Goal: Communication & Community: Answer question/provide support

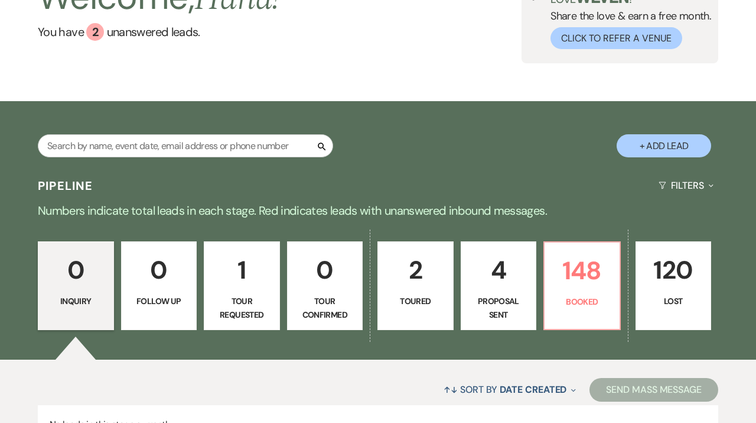
scroll to position [97, 0]
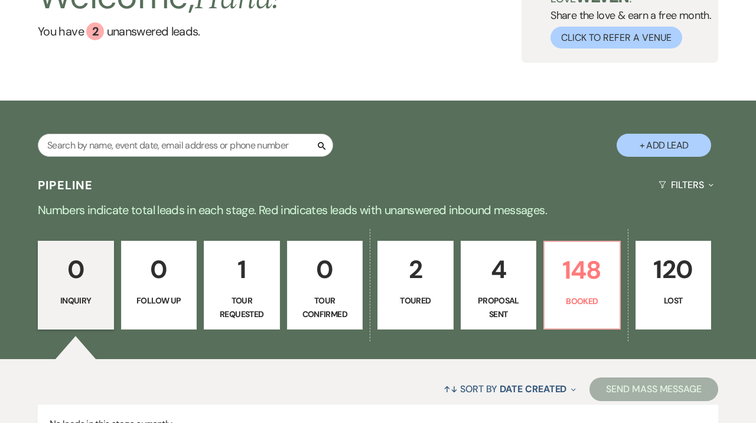
click at [471, 272] on p "4" at bounding box center [499, 269] width 61 height 40
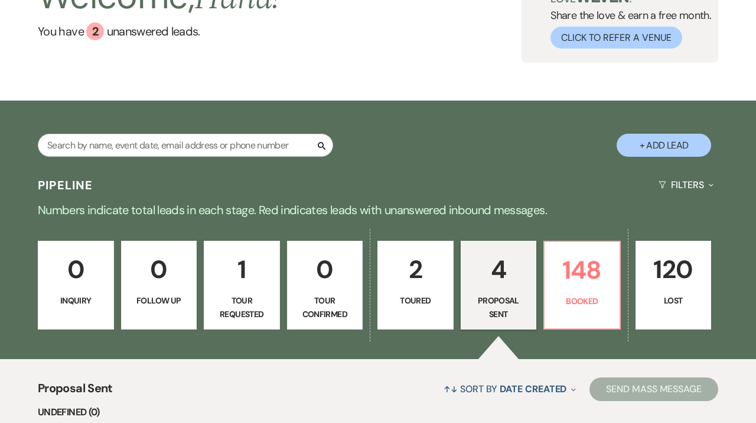
select select "6"
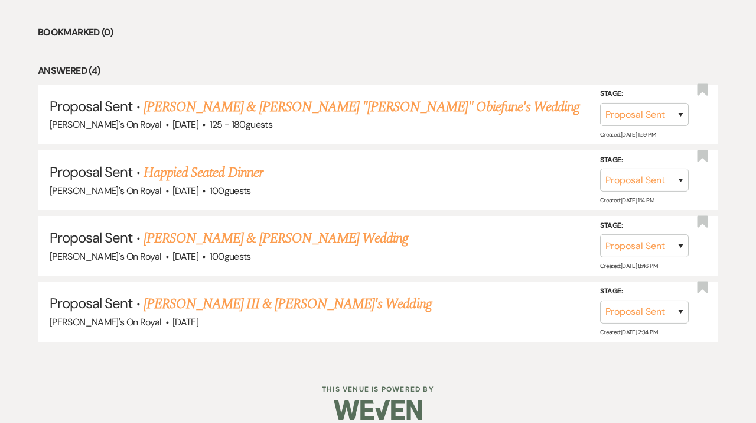
scroll to position [529, 0]
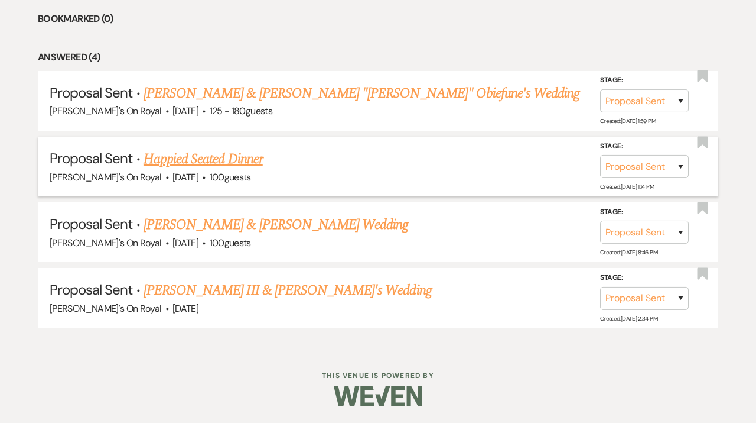
click at [259, 164] on link "Happied Seated Dinner" at bounding box center [203, 158] width 119 height 21
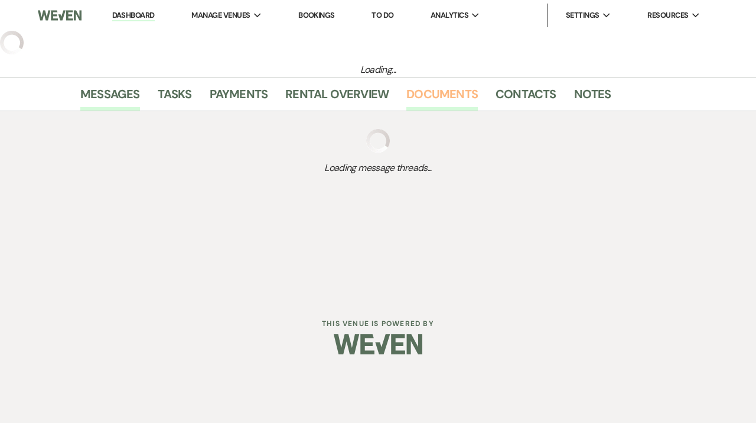
select select "6"
select select "20"
select select "9"
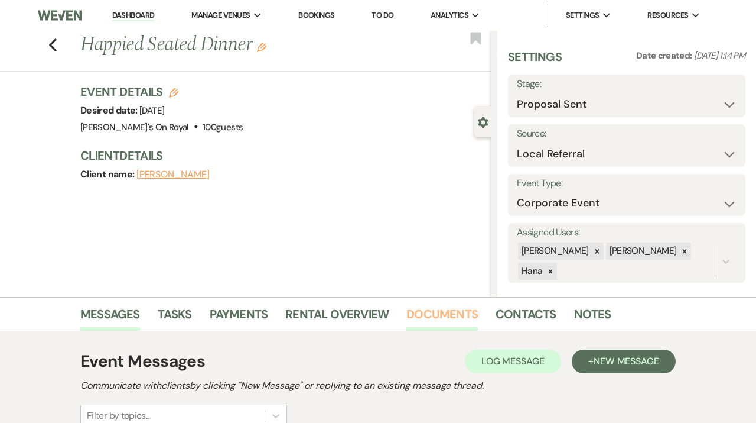
click at [454, 327] on link "Documents" at bounding box center [443, 317] width 72 height 26
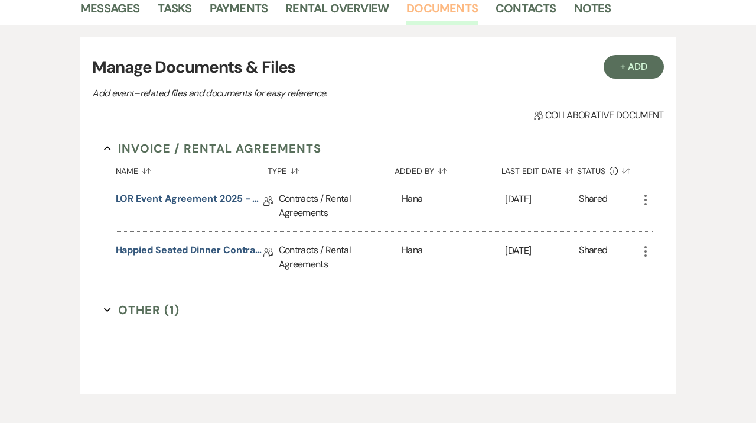
scroll to position [307, 0]
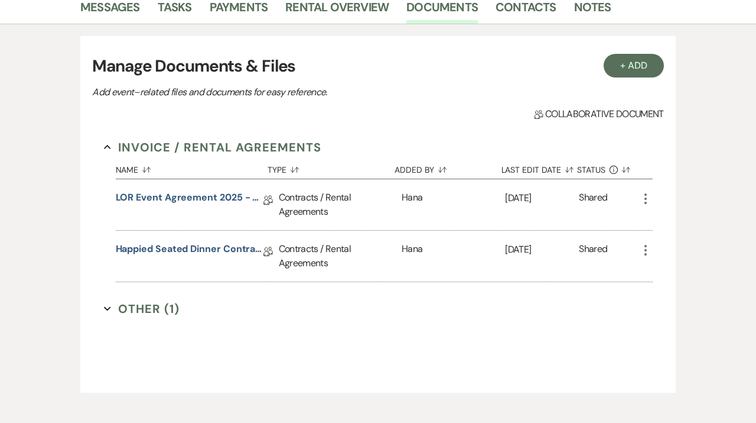
click at [642, 250] on icon "More" at bounding box center [646, 250] width 14 height 14
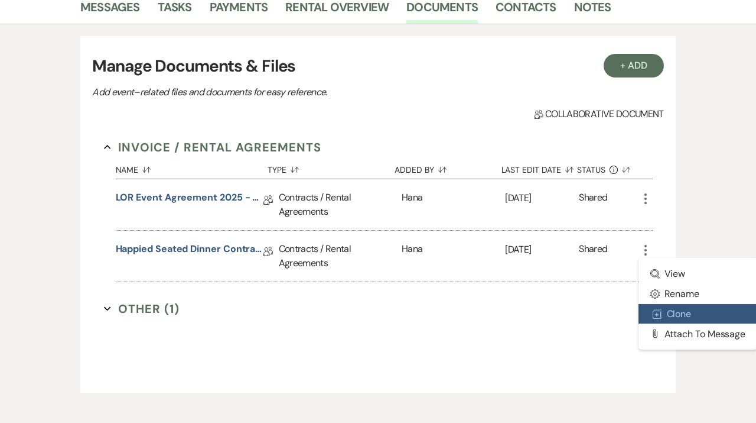
click at [687, 314] on button "Duplicate Clone" at bounding box center [698, 314] width 119 height 20
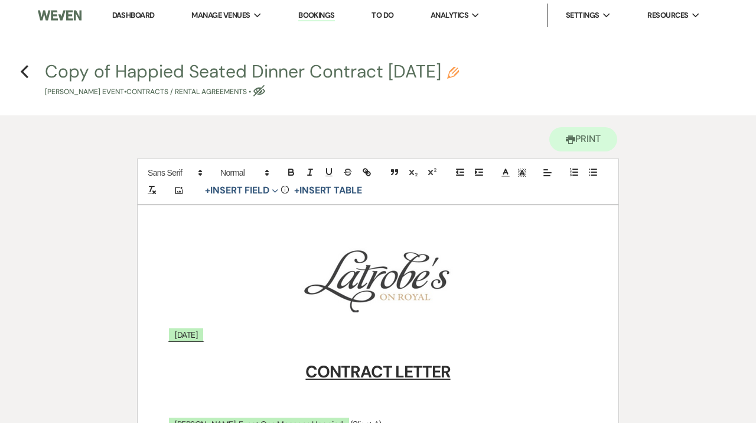
click at [441, 70] on button "Copy of Happied Seated Dinner Contract [DATE] Pencil [PERSON_NAME] Event • Cont…" at bounding box center [252, 80] width 414 height 35
select select "10"
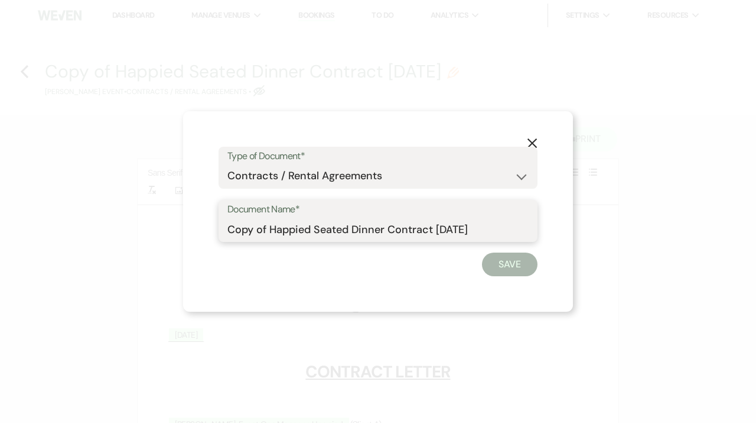
drag, startPoint x: 269, startPoint y: 227, endPoint x: 194, endPoint y: 227, distance: 75.0
click at [228, 227] on input "Copy of Happied Seated Dinner Contract [DATE]" at bounding box center [378, 228] width 301 height 23
type input "Updated Happied Seated Dinner Contract [DATE]"
click at [499, 257] on button "Save" at bounding box center [510, 264] width 56 height 24
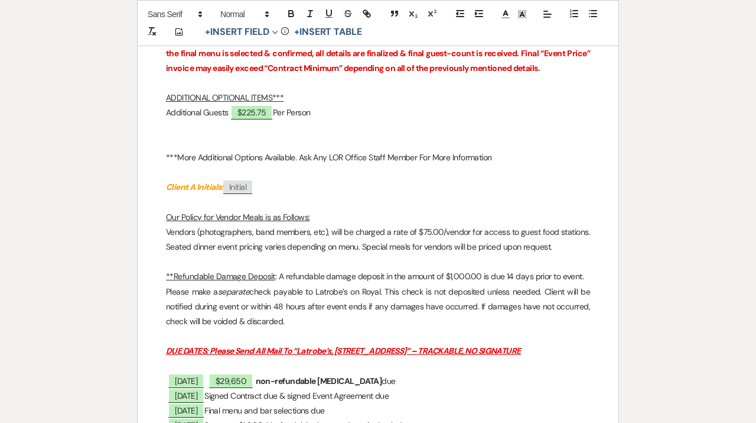
scroll to position [2321, 0]
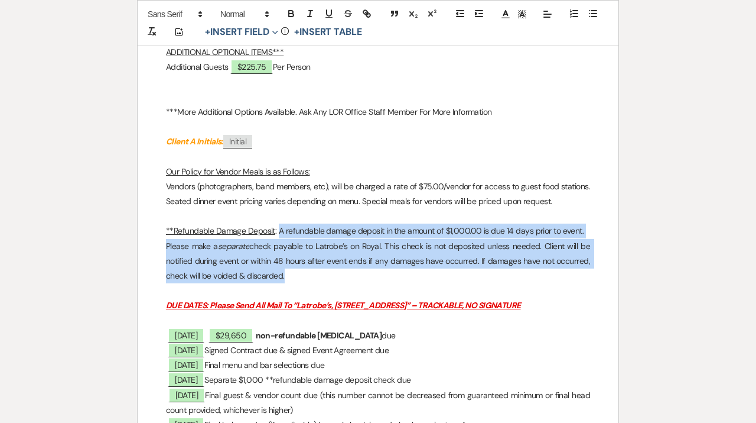
drag, startPoint x: 300, startPoint y: 294, endPoint x: 278, endPoint y: 250, distance: 49.2
click at [352, 14] on icon "button" at bounding box center [348, 13] width 11 height 11
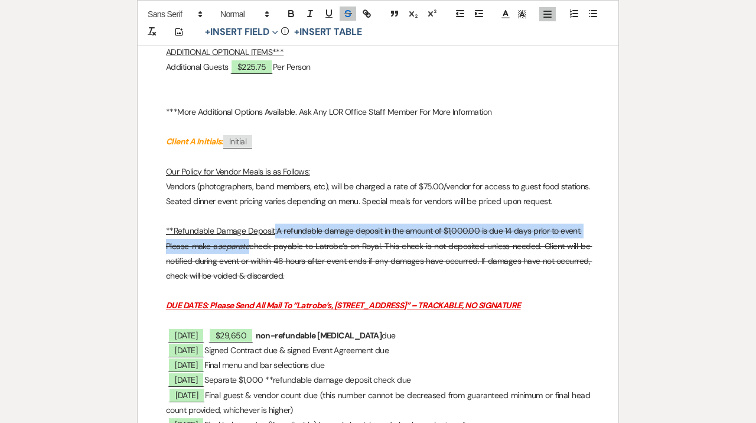
click at [324, 284] on p "Please make a separate check payable to [PERSON_NAME]’s on Royal. This check is…" at bounding box center [378, 261] width 424 height 45
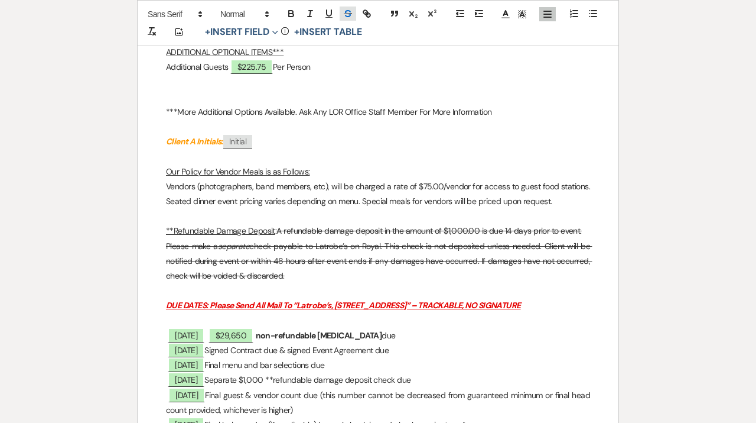
click at [350, 15] on icon "button" at bounding box center [348, 15] width 6 height 3
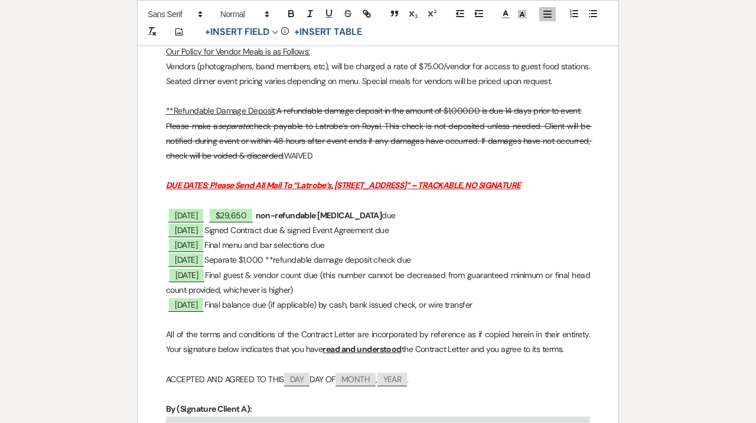
scroll to position [2443, 0]
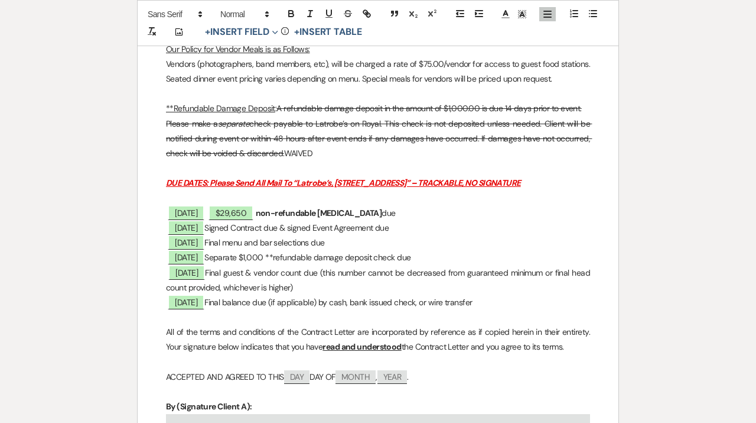
click at [446, 295] on p "﻿ [DATE] ﻿ Final guest & vendor count due (this number cannot be decreased from…" at bounding box center [378, 280] width 424 height 30
drag, startPoint x: 436, startPoint y: 272, endPoint x: 267, endPoint y: 271, distance: 169.0
click at [267, 265] on p "﻿ [DATE] ﻿ Separate $1,000 **refundable damage deposit check due" at bounding box center [378, 257] width 424 height 15
click at [320, 265] on p "﻿ [DATE] ﻿ Separate $1,000 **refundable damage deposit check due" at bounding box center [378, 257] width 424 height 15
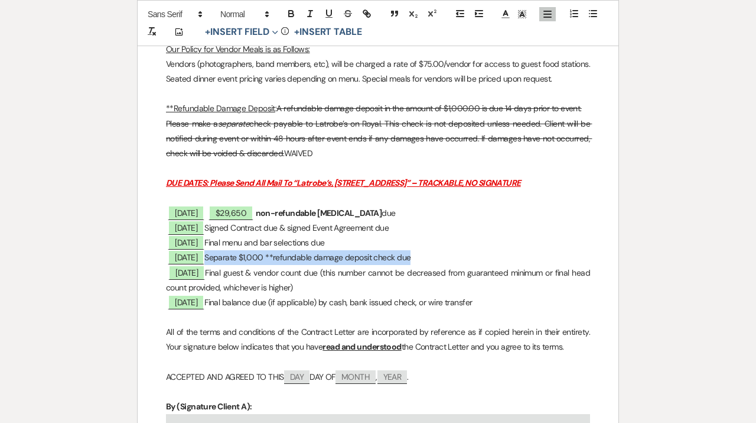
drag, startPoint x: 425, startPoint y: 273, endPoint x: 220, endPoint y: 275, distance: 205.1
click at [220, 265] on p "﻿ [DATE] ﻿ Separate $1,000 **refundable damage deposit check due" at bounding box center [378, 257] width 424 height 15
click at [345, 10] on icon "button" at bounding box center [348, 13] width 11 height 11
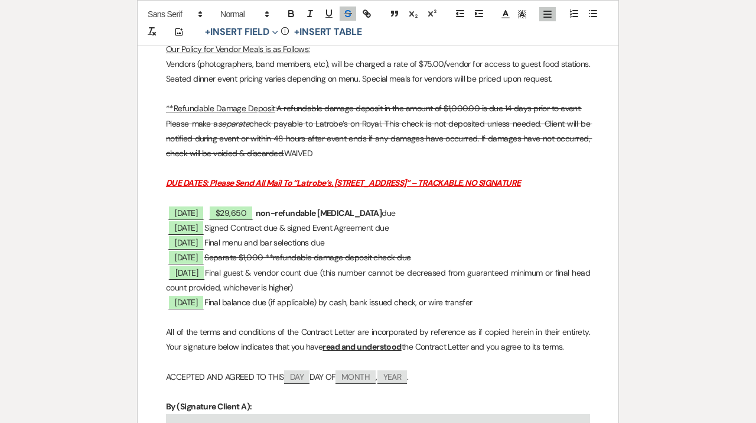
click at [460, 265] on p "﻿ [DATE] ﻿ Separate $1,000 **refundable damage deposit check due" at bounding box center [378, 257] width 424 height 15
click at [351, 18] on icon "button" at bounding box center [348, 13] width 11 height 11
click at [343, 295] on p "﻿ [DATE] ﻿ Final guest & vendor count due (this number cannot be decreased from…" at bounding box center [378, 280] width 424 height 30
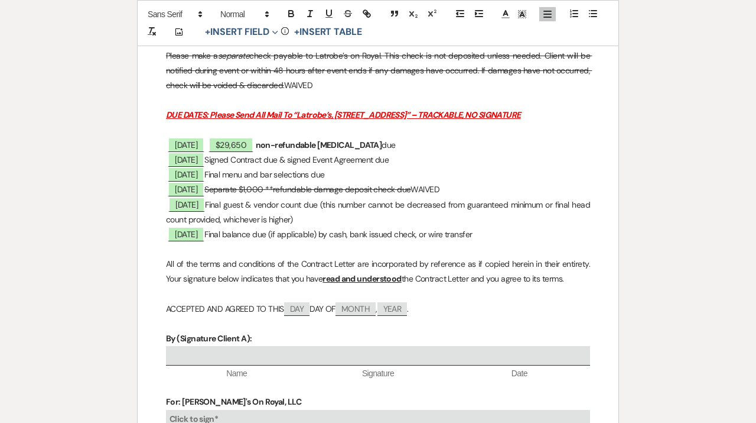
scroll to position [2512, 0]
click at [189, 241] on span "[DATE]" at bounding box center [186, 233] width 37 height 15
select select "owner"
select select "Date"
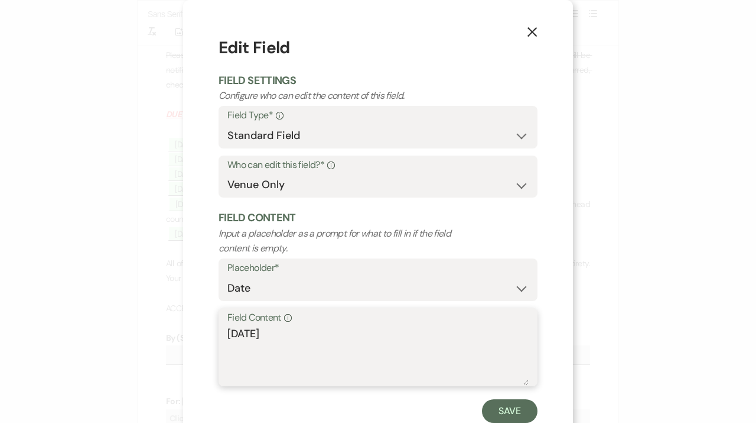
click at [240, 334] on textarea "[DATE]" at bounding box center [378, 355] width 301 height 59
click at [254, 328] on textarea "[DATE]" at bounding box center [378, 355] width 301 height 59
type textarea "[DATE]"
click at [519, 420] on button "Save" at bounding box center [510, 411] width 56 height 24
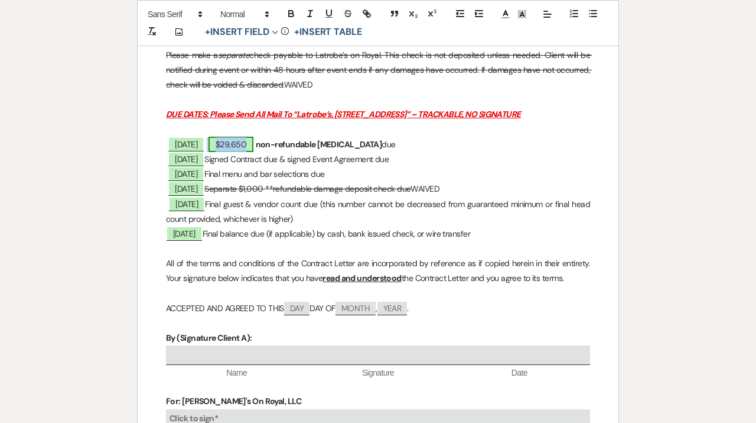
click at [245, 152] on span "$29,650" at bounding box center [231, 144] width 45 height 15
select select "owner"
select select "Amount"
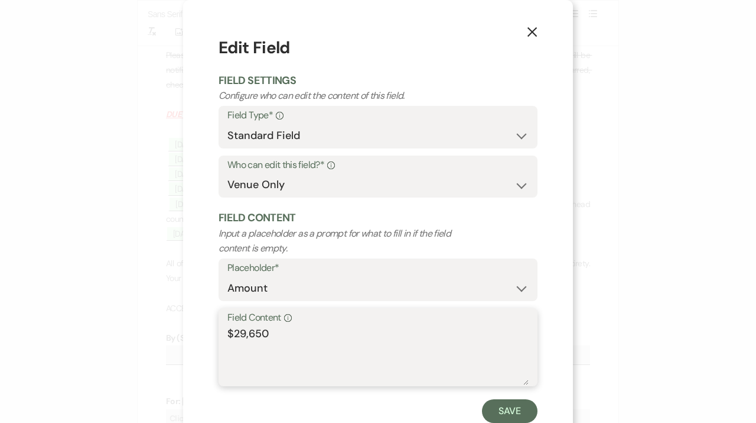
drag, startPoint x: 280, startPoint y: 332, endPoint x: 236, endPoint y: 332, distance: 43.7
click at [236, 332] on textarea "$29,650" at bounding box center [378, 355] width 301 height 59
type textarea "$14,825"
click at [529, 419] on button "Save" at bounding box center [510, 411] width 56 height 24
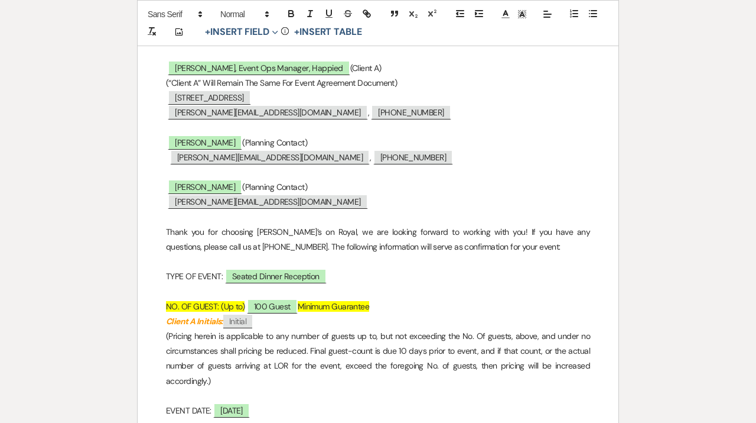
scroll to position [0, 0]
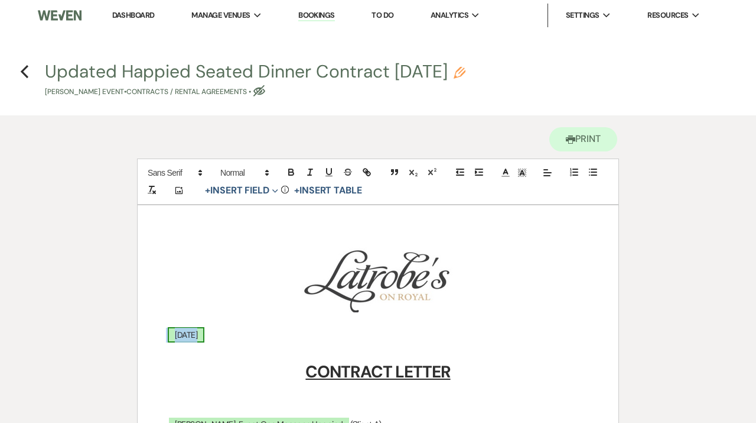
click at [202, 337] on span "[DATE]" at bounding box center [186, 334] width 37 height 15
select select "owner"
select select "custom_placeholder"
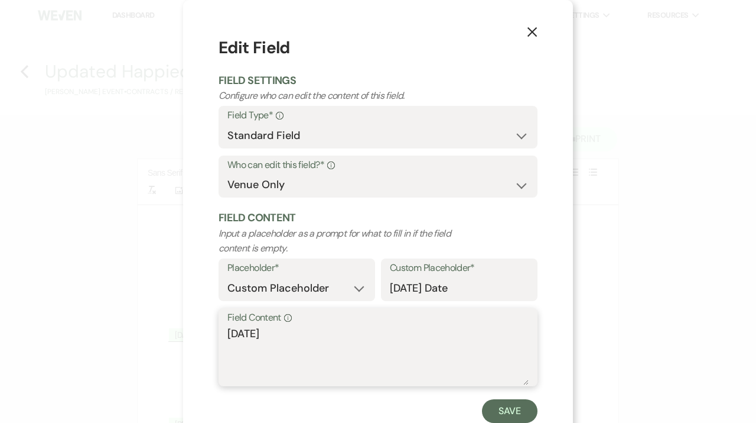
click at [254, 332] on textarea "[DATE]" at bounding box center [378, 355] width 301 height 59
type textarea "[DATE]"
click at [516, 402] on button "Save" at bounding box center [510, 411] width 56 height 24
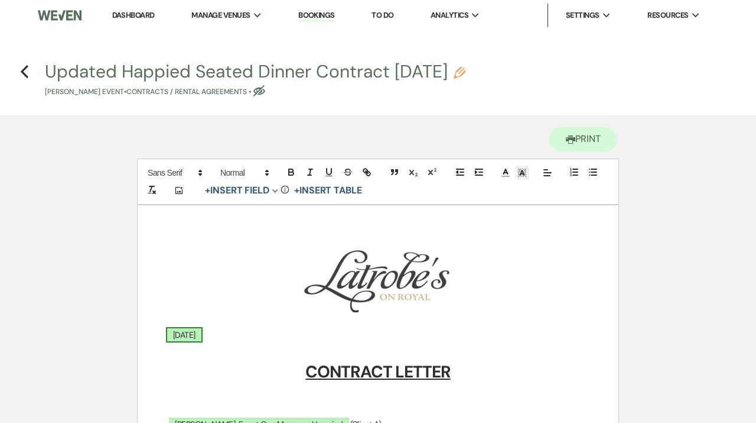
click at [203, 335] on span "[DATE]" at bounding box center [184, 334] width 37 height 15
select select "owner"
select select "custom_placeholder"
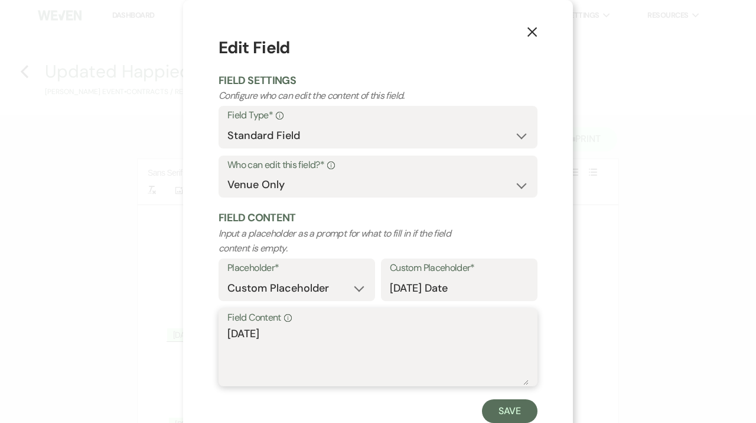
click at [256, 334] on textarea "[DATE]" at bounding box center [378, 355] width 301 height 59
type textarea "[DATE]"
click at [518, 406] on button "Save" at bounding box center [510, 411] width 56 height 24
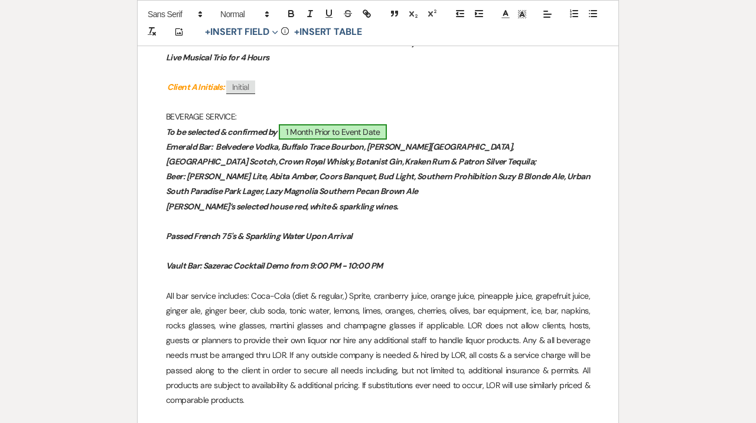
scroll to position [1241, 0]
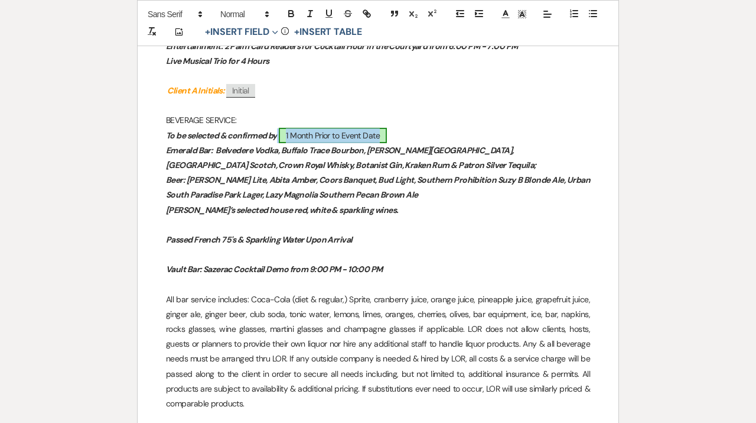
click at [369, 136] on span "1 Month Prior to Event Date" at bounding box center [333, 135] width 108 height 15
select select "owner"
select select "Date"
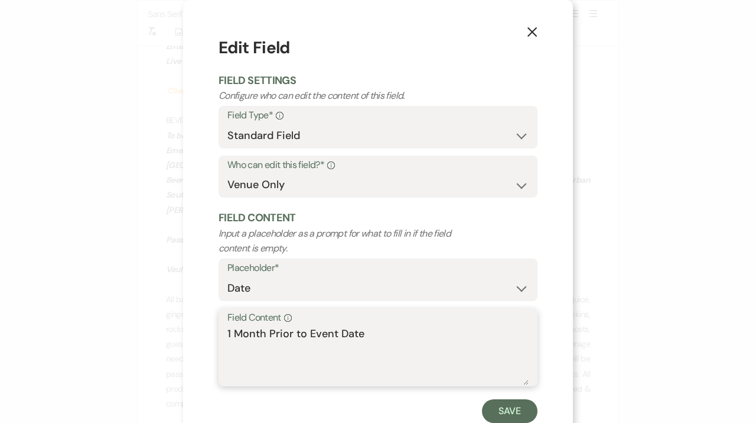
drag, startPoint x: 374, startPoint y: 332, endPoint x: 186, endPoint y: 328, distance: 187.9
click at [228, 328] on textarea "1 Month Prior to Event Date" at bounding box center [378, 355] width 301 height 59
type textarea "[DATE]"
click at [508, 398] on form "Edit Field Field Settings Configure who can edit the content of this field. Fie…" at bounding box center [378, 228] width 319 height 387
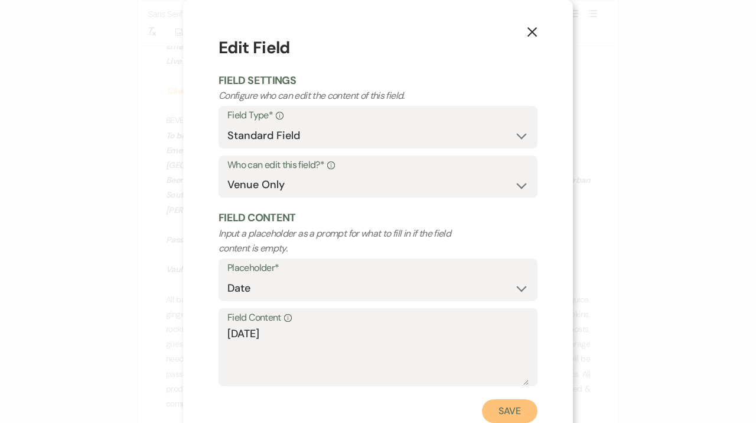
click at [508, 411] on button "Save" at bounding box center [510, 411] width 56 height 24
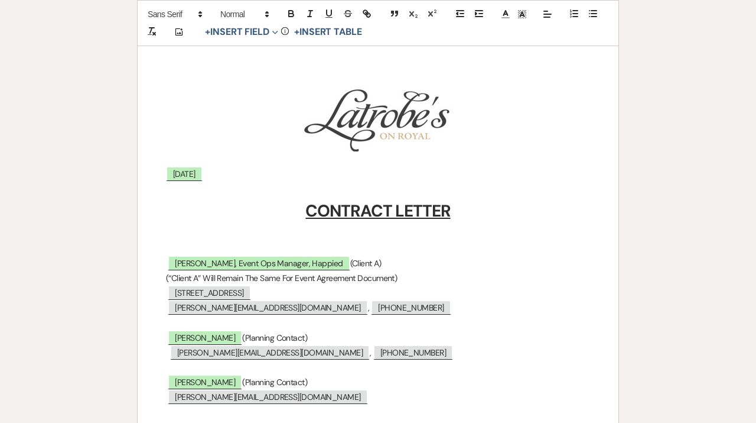
scroll to position [0, 0]
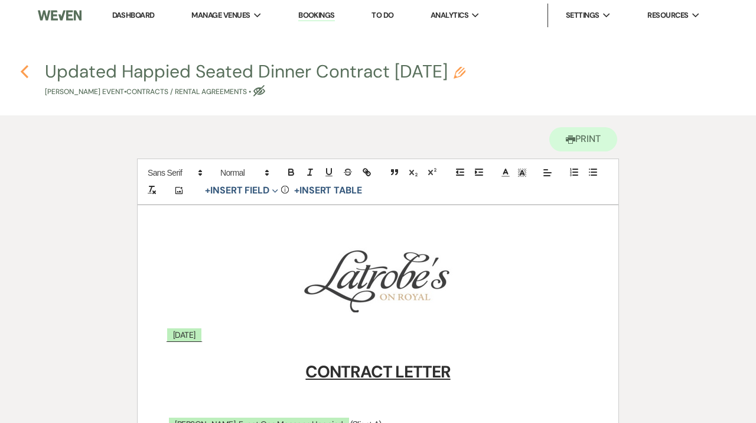
click at [24, 68] on icon "Previous" at bounding box center [24, 71] width 9 height 14
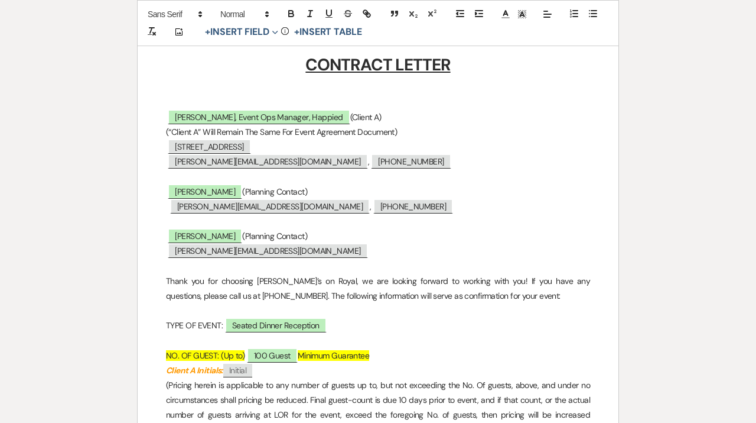
select select "6"
select select "20"
select select "9"
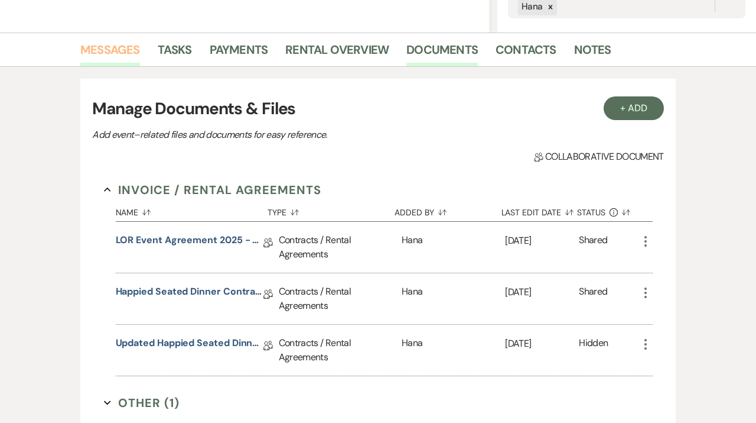
click at [117, 53] on link "Messages" at bounding box center [110, 53] width 60 height 26
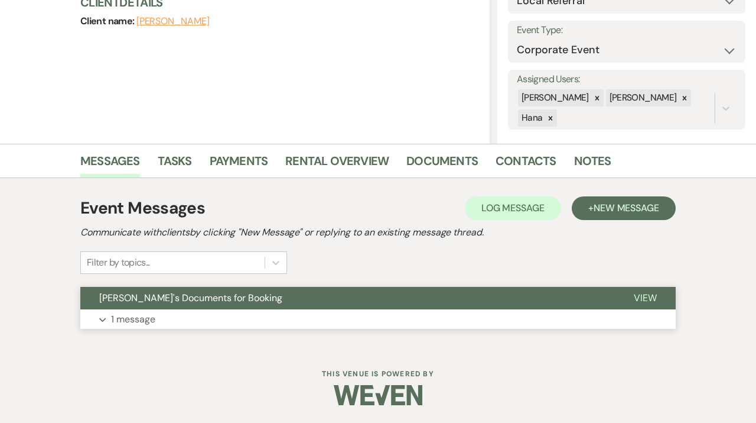
click at [190, 319] on button "Expand 1 message" at bounding box center [378, 319] width 596 height 20
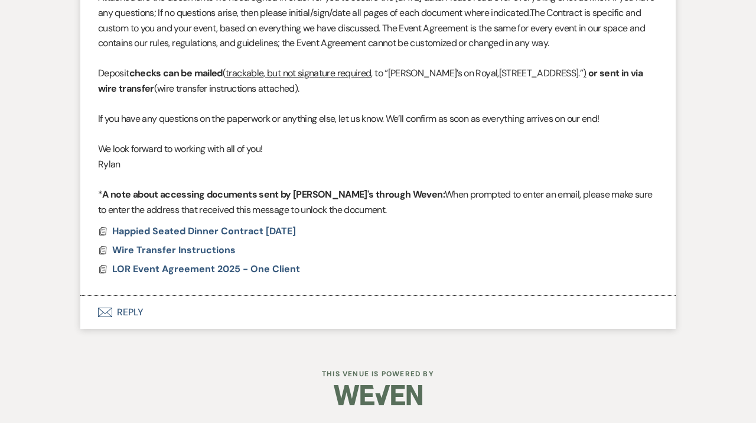
click at [207, 318] on button "Envelope Reply" at bounding box center [378, 311] width 596 height 33
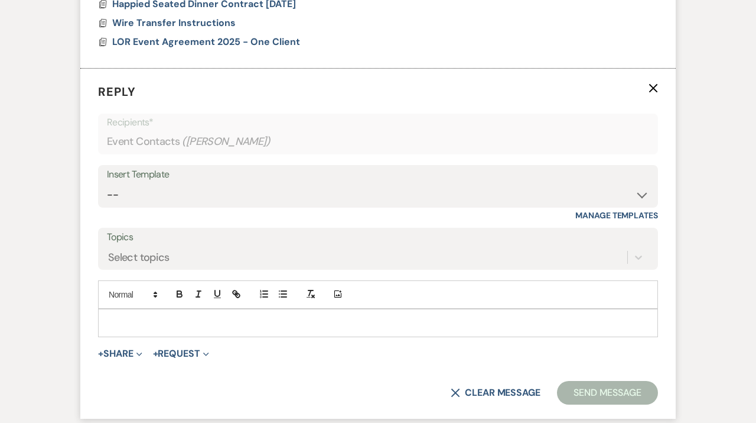
scroll to position [802, 0]
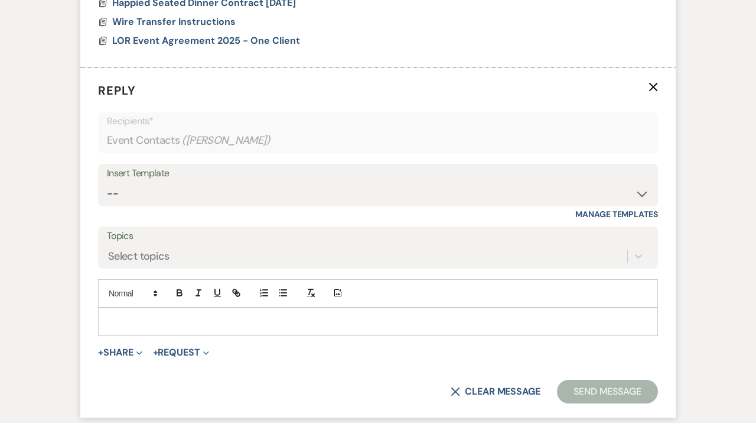
click at [219, 324] on p at bounding box center [378, 321] width 541 height 13
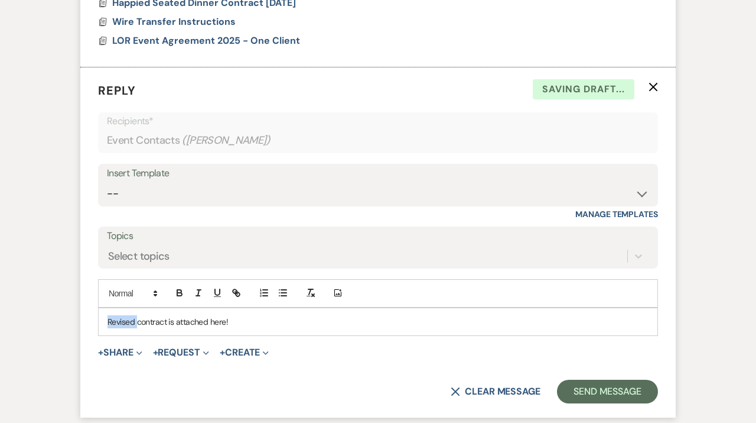
drag, startPoint x: 138, startPoint y: 321, endPoint x: 92, endPoint y: 321, distance: 45.5
click at [99, 321] on div "Revised contract is attached here!" at bounding box center [378, 321] width 559 height 27
click at [248, 323] on p "Updated contract is attached here!" at bounding box center [378, 321] width 541 height 13
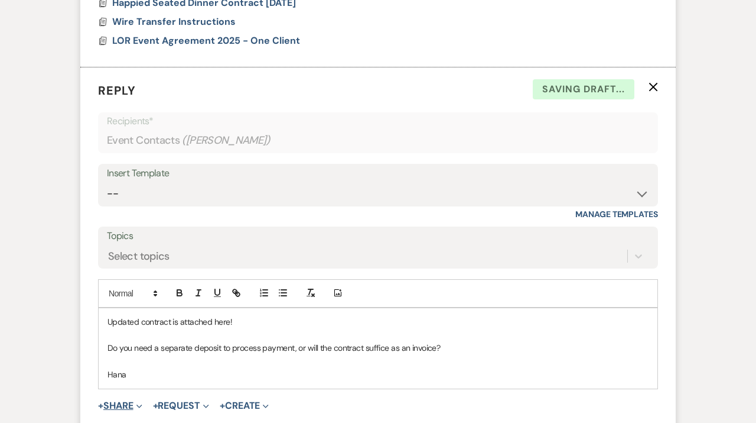
click at [132, 401] on button "+ Share Expand" at bounding box center [120, 405] width 44 height 9
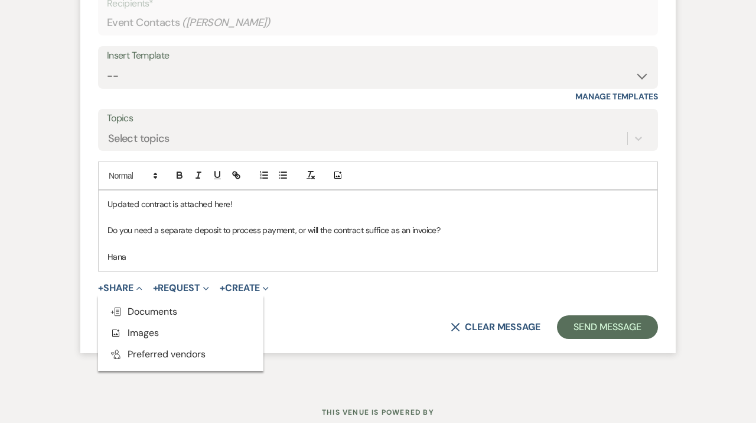
scroll to position [921, 0]
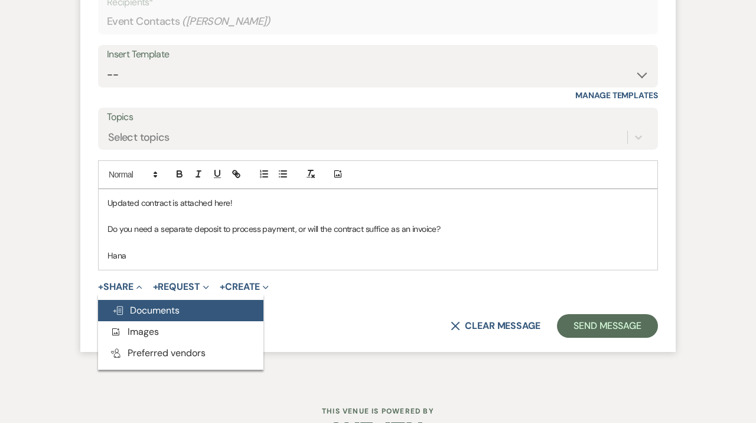
click at [155, 310] on span "Doc Upload Documents" at bounding box center [145, 310] width 67 height 12
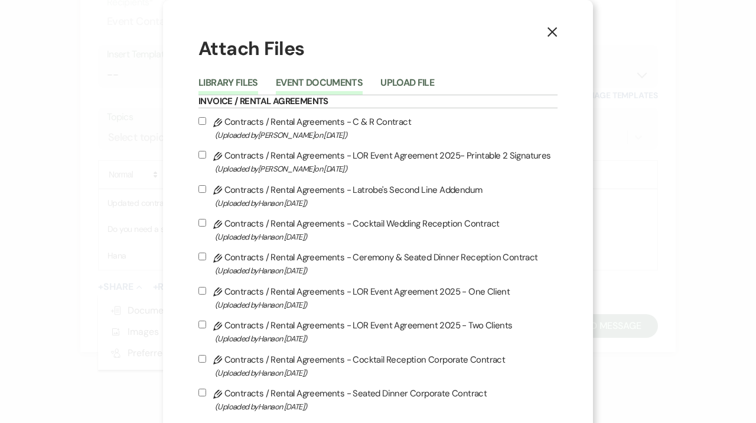
click at [326, 88] on button "Event Documents" at bounding box center [319, 86] width 87 height 17
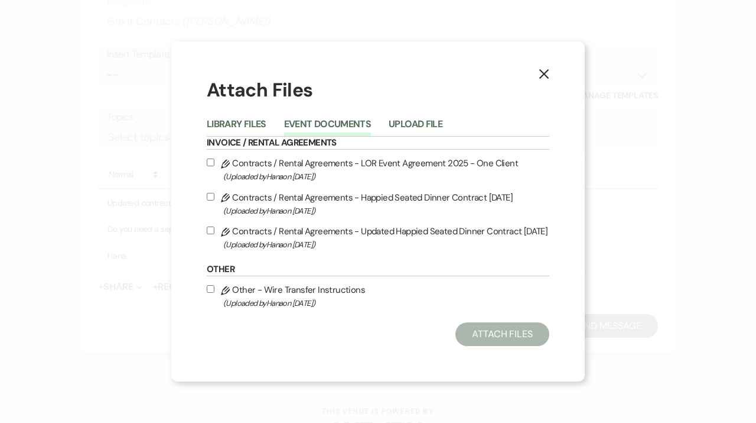
click at [267, 236] on label "Pencil Contracts / Rental Agreements - Updated Happied Seated Dinner Contract […" at bounding box center [378, 237] width 343 height 28
click at [215, 234] on input "Pencil Contracts / Rental Agreements - Updated Happied Seated Dinner Contract […" at bounding box center [211, 230] width 8 height 8
checkbox input "true"
click at [245, 170] on span "(Uploaded by [PERSON_NAME] on [DATE] )" at bounding box center [386, 177] width 326 height 14
click at [215, 166] on input "Pencil Contracts / Rental Agreements - LOR Event Agreement 2025 - One Client (U…" at bounding box center [211, 162] width 8 height 8
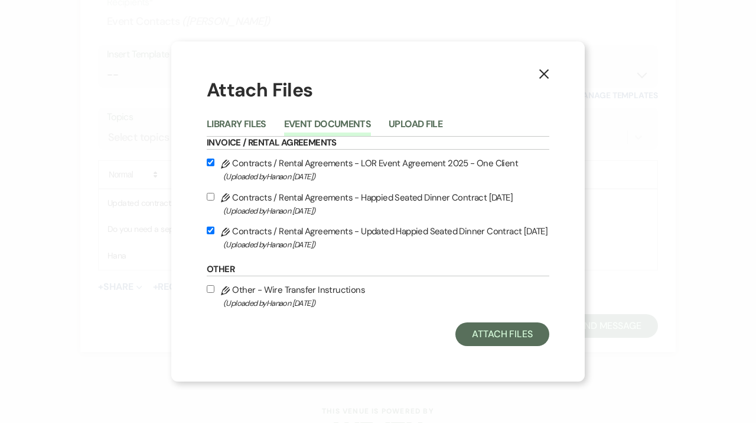
checkbox input "true"
click at [248, 298] on label "Pencil Other - Wire Transfer Instructions (Uploaded by [PERSON_NAME] on [DATE] )" at bounding box center [378, 296] width 343 height 28
click at [215, 293] on input "Pencil Other - Wire Transfer Instructions (Uploaded by [PERSON_NAME] on [DATE] )" at bounding box center [211, 289] width 8 height 8
checkbox input "true"
click at [482, 332] on button "Attach Files" at bounding box center [503, 334] width 94 height 24
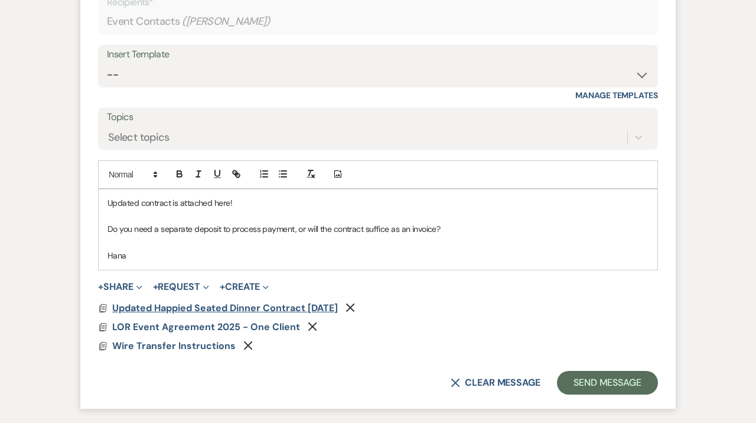
click at [211, 313] on span "Updated Happied Seated Dinner Contract [DATE]" at bounding box center [225, 307] width 226 height 12
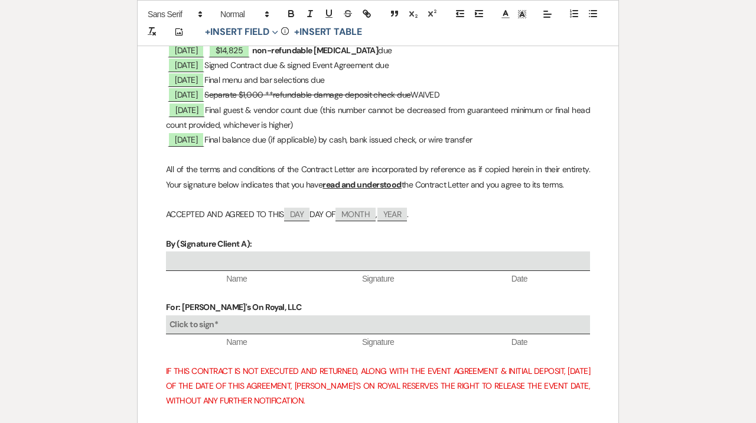
scroll to position [2673, 0]
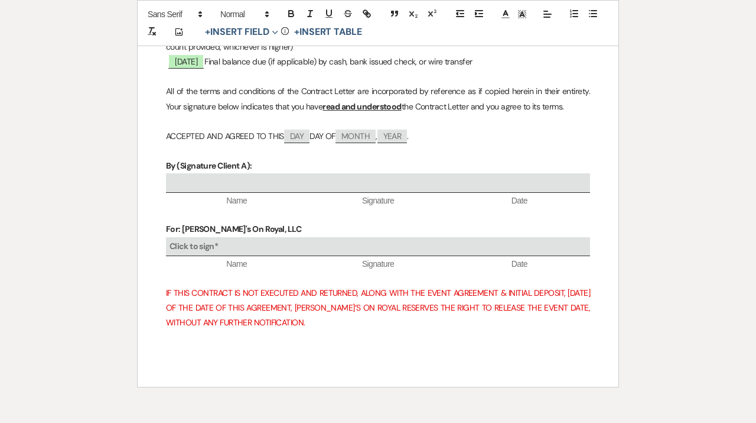
click at [171, 306] on span "IF THIS CONTRACT IS NOT EXECUTED AND RETURNED, ALONG WITH THE EVENT AGREEMENT &…" at bounding box center [379, 307] width 426 height 40
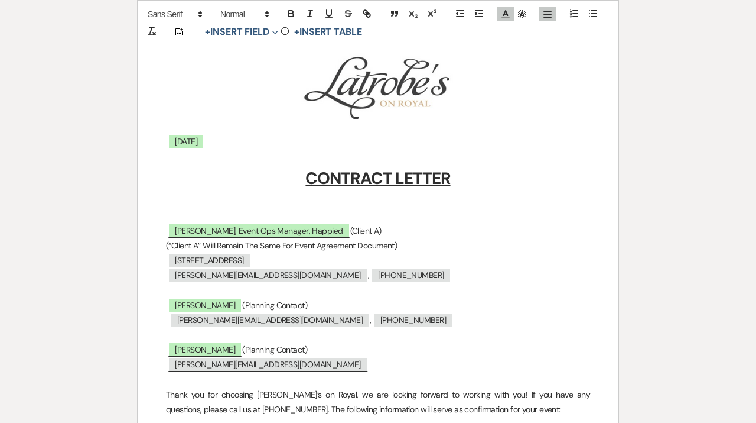
scroll to position [0, 0]
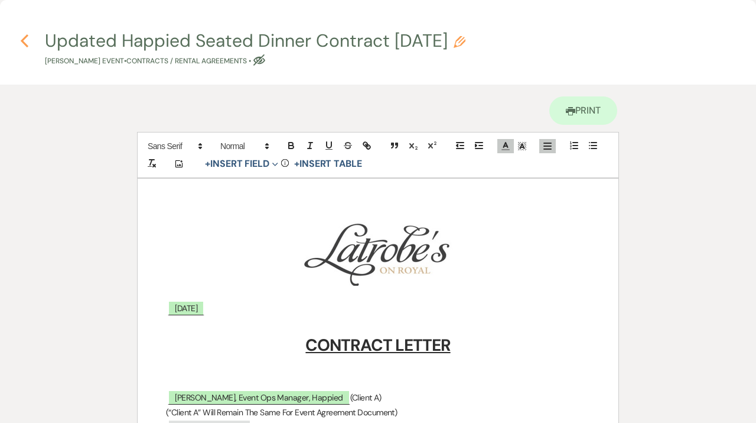
click at [26, 39] on icon "Previous" at bounding box center [24, 41] width 9 height 14
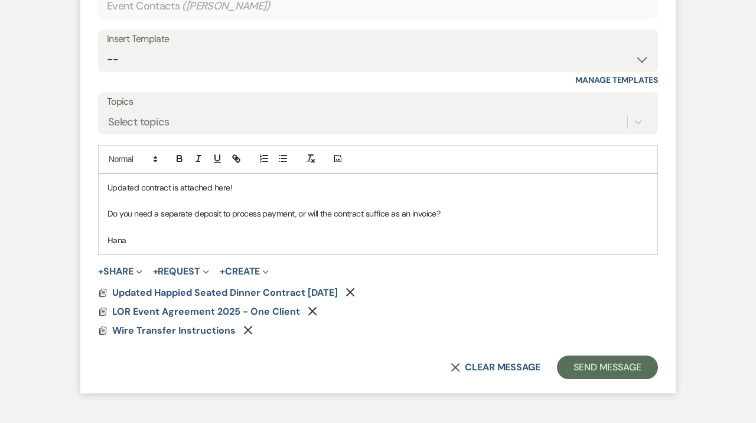
scroll to position [938, 0]
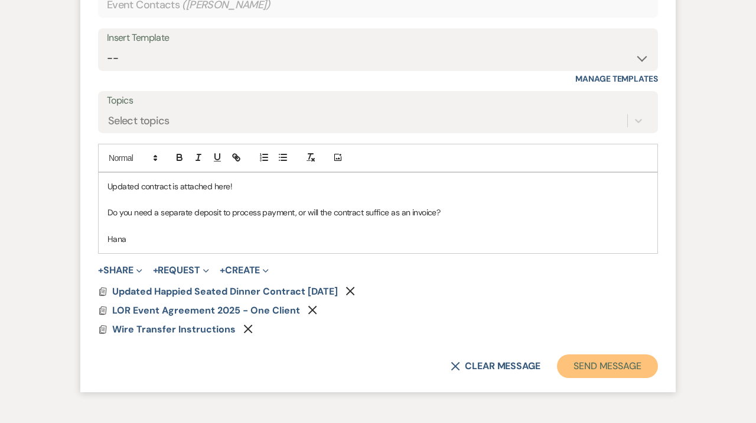
click at [613, 368] on button "Send Message" at bounding box center [607, 366] width 101 height 24
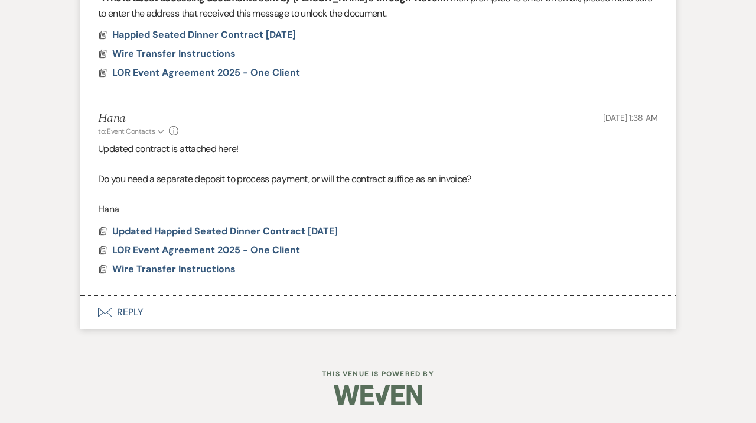
scroll to position [771, 0]
